Goal: Transaction & Acquisition: Subscribe to service/newsletter

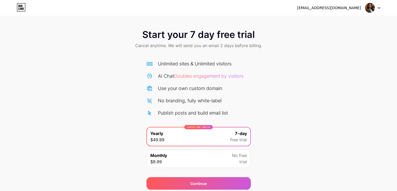
click at [376, 5] on div at bounding box center [372, 7] width 15 height 9
click at [352, 22] on li "Logout" at bounding box center [347, 21] width 65 height 14
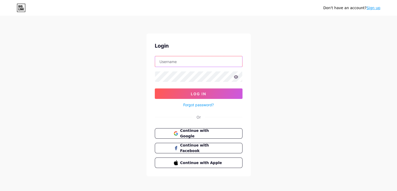
type input "[EMAIL_ADDRESS][DOMAIN_NAME]"
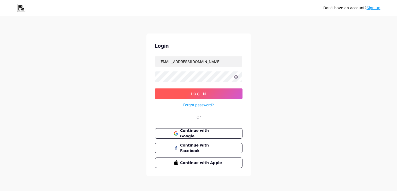
click at [170, 92] on button "Log In" at bounding box center [199, 93] width 88 height 10
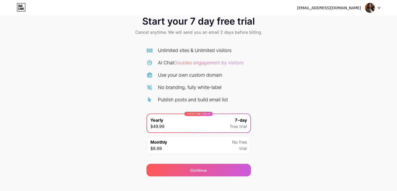
scroll to position [19, 0]
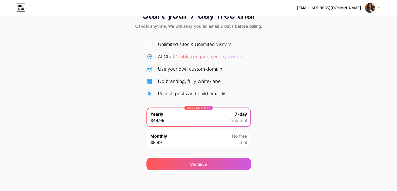
click at [379, 8] on icon at bounding box center [379, 8] width 3 height 2
click at [23, 7] on icon at bounding box center [21, 7] width 9 height 8
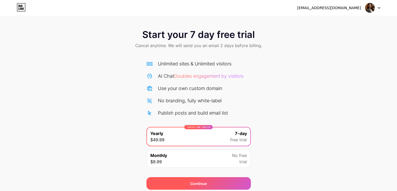
click at [186, 183] on div "Continue" at bounding box center [198, 183] width 104 height 13
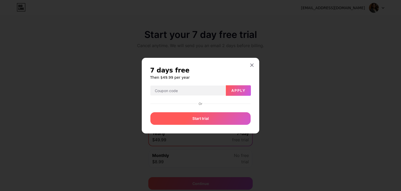
click at [219, 116] on div "Start trial" at bounding box center [200, 118] width 100 height 13
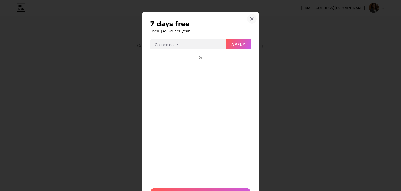
click at [250, 18] on icon at bounding box center [252, 19] width 4 height 4
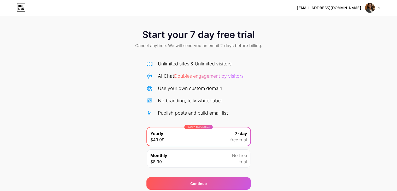
click at [377, 7] on div at bounding box center [372, 7] width 15 height 9
click at [359, 22] on li "Logout" at bounding box center [347, 21] width 65 height 14
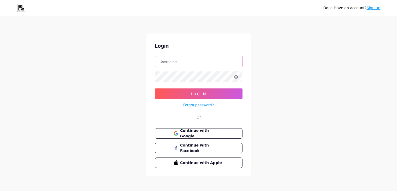
type input "vvaishnavi939@gmail.com"
click at [21, 7] on icon at bounding box center [21, 8] width 9 height 8
type input "[EMAIL_ADDRESS][DOMAIN_NAME]"
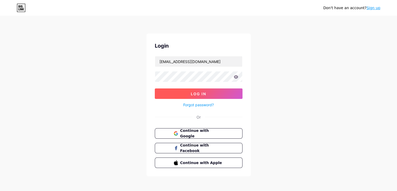
click at [215, 92] on button "Log In" at bounding box center [199, 93] width 88 height 10
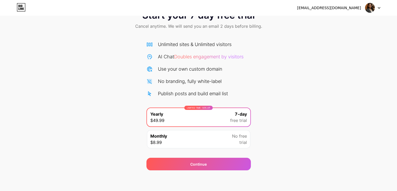
scroll to position [19, 0]
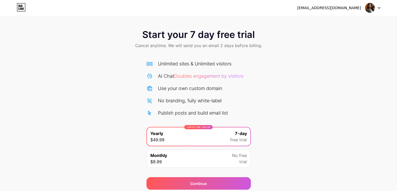
scroll to position [19, 0]
